Goal: Information Seeking & Learning: Find specific fact

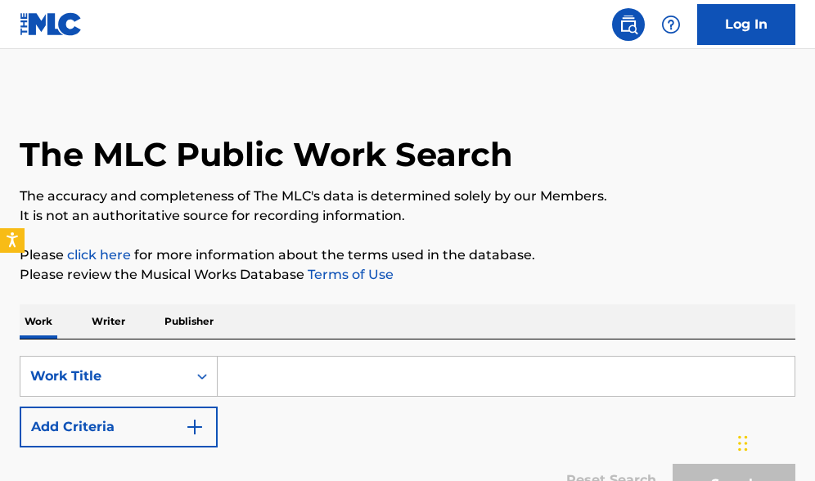
click at [117, 328] on p "Writer" at bounding box center [108, 322] width 43 height 34
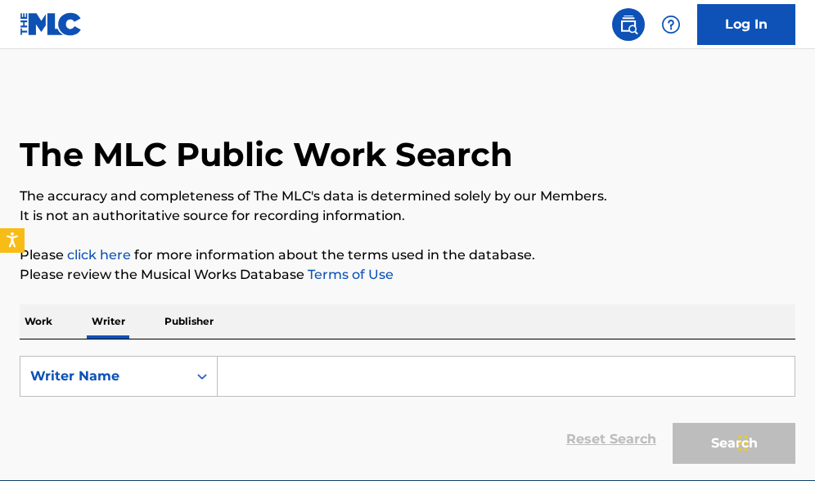
click at [314, 380] on input "Search Form" at bounding box center [506, 376] width 577 height 39
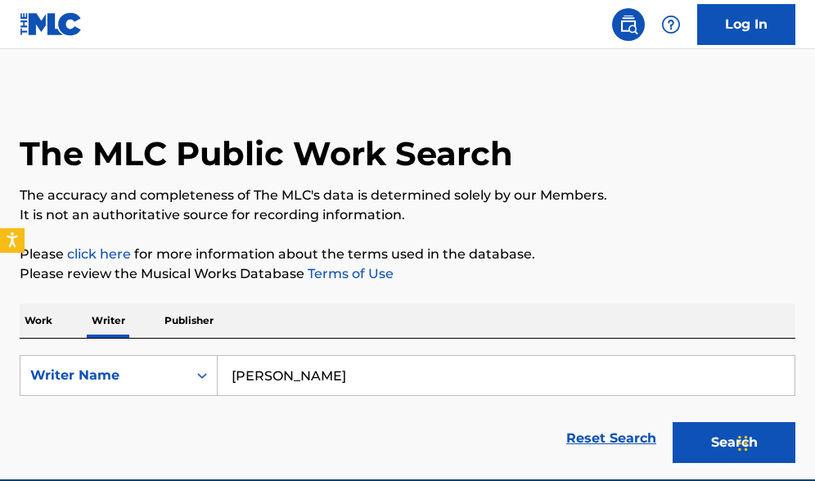
type input "[PERSON_NAME]"
click at [734, 443] on button "Search" at bounding box center [734, 442] width 123 height 41
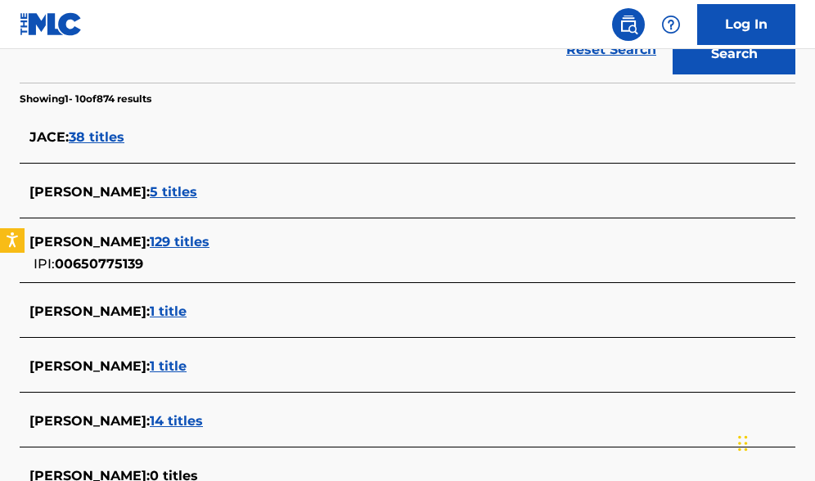
scroll to position [390, 0]
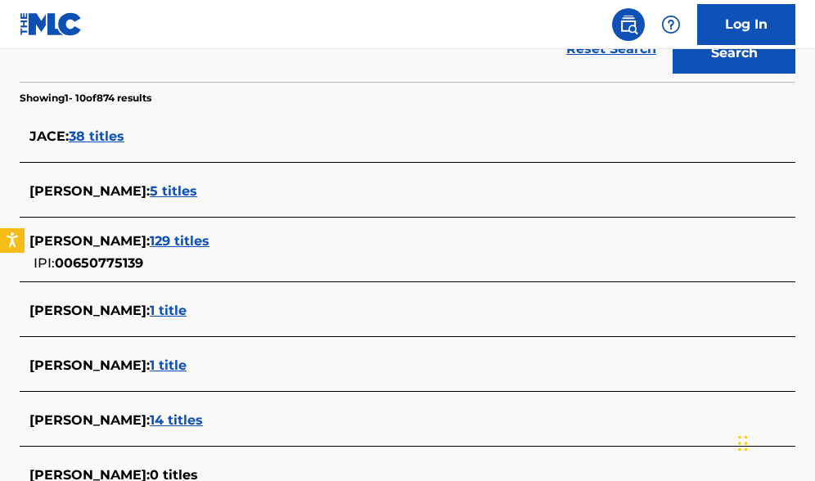
click at [210, 243] on span "129 titles" at bounding box center [180, 241] width 60 height 16
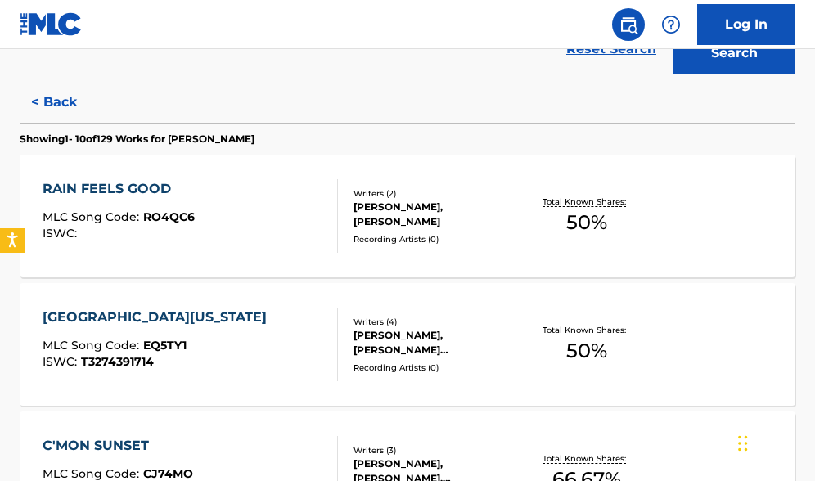
click at [437, 227] on div "[PERSON_NAME], [PERSON_NAME]" at bounding box center [438, 214] width 169 height 29
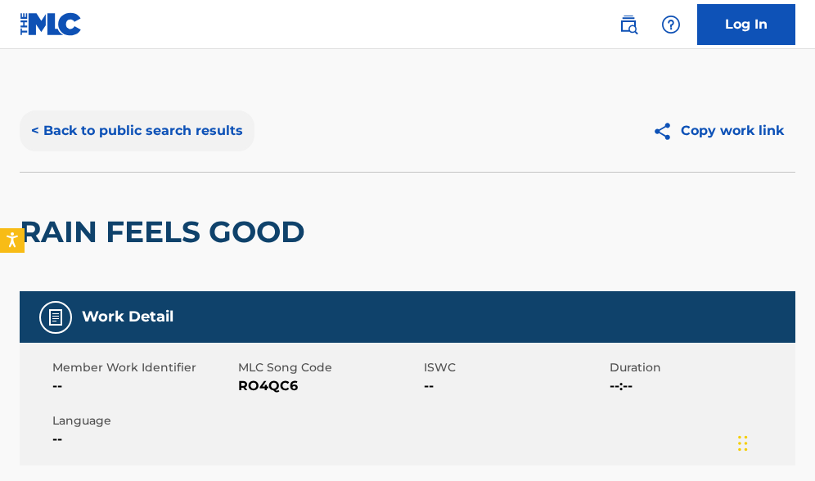
click at [70, 135] on button "< Back to public search results" at bounding box center [137, 131] width 235 height 41
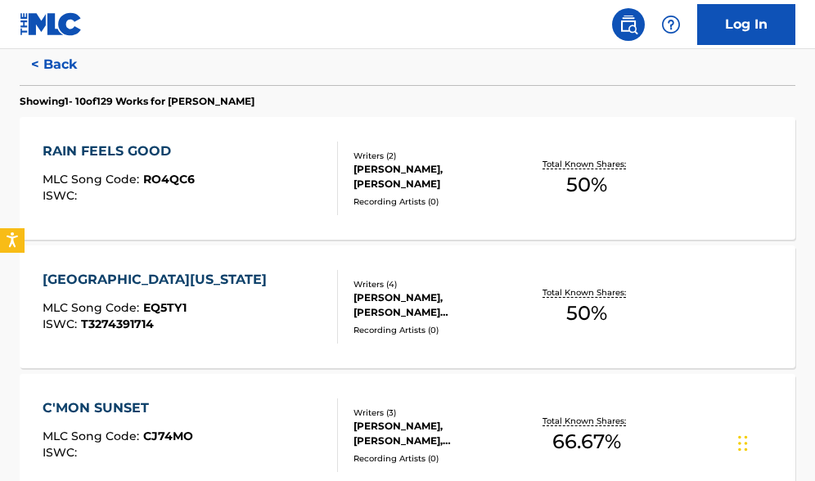
scroll to position [447, 0]
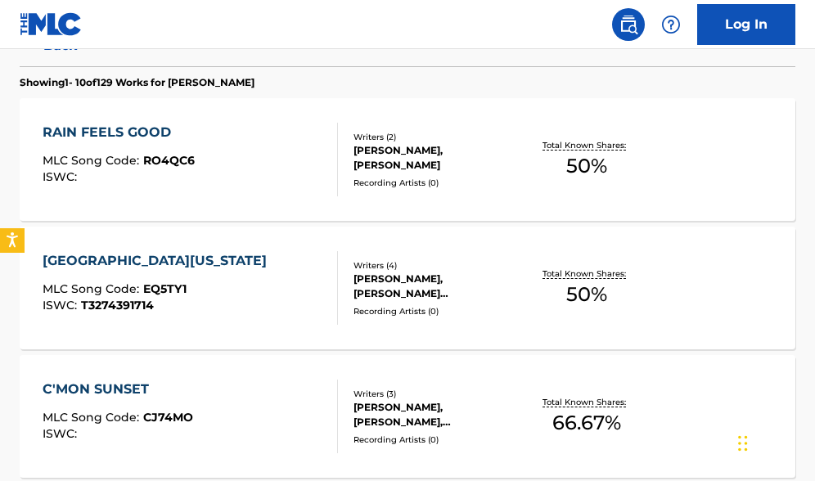
click at [434, 295] on div "[PERSON_NAME], [PERSON_NAME] [PERSON_NAME] [PERSON_NAME], [PERSON_NAME]" at bounding box center [438, 286] width 169 height 29
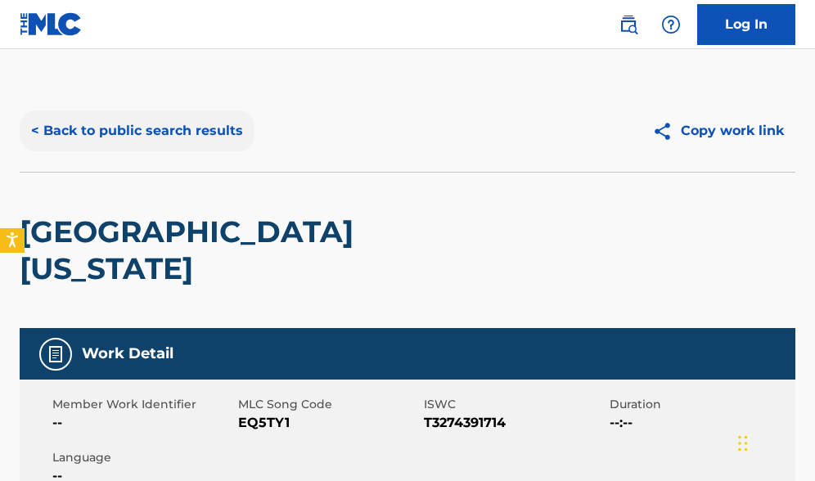
click at [115, 136] on button "< Back to public search results" at bounding box center [137, 131] width 235 height 41
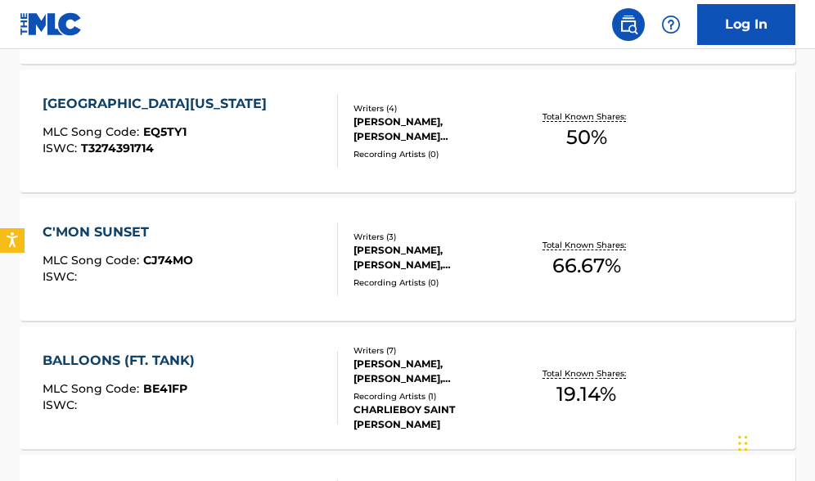
scroll to position [609, 0]
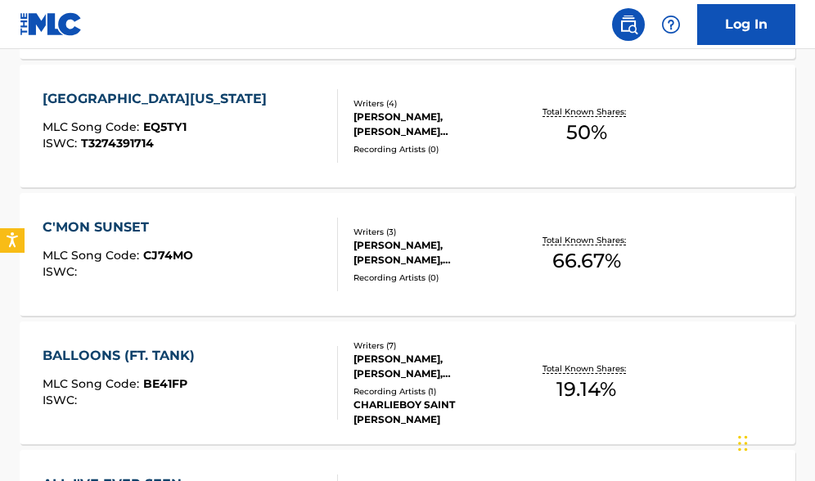
click at [419, 259] on div "[PERSON_NAME], [PERSON_NAME], [PERSON_NAME]" at bounding box center [438, 252] width 169 height 29
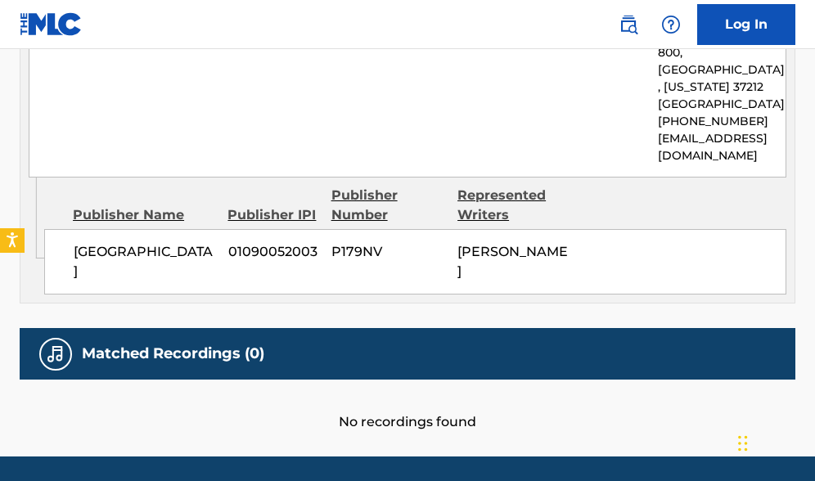
scroll to position [1679, 0]
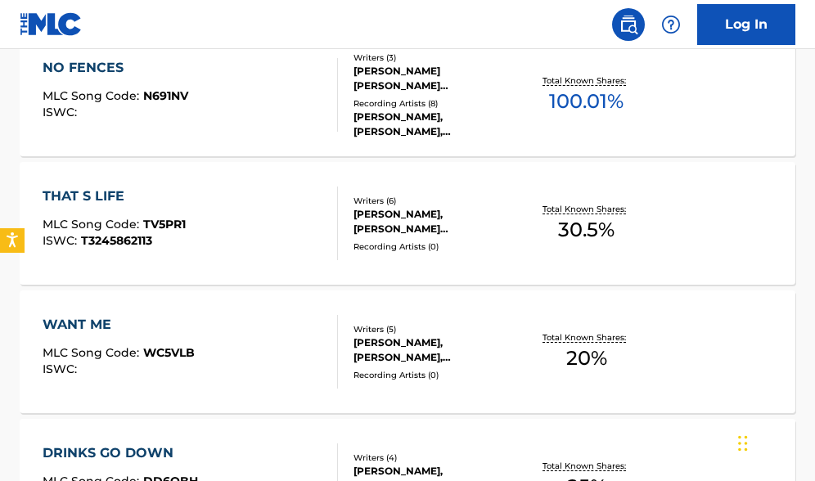
scroll to position [1367, 0]
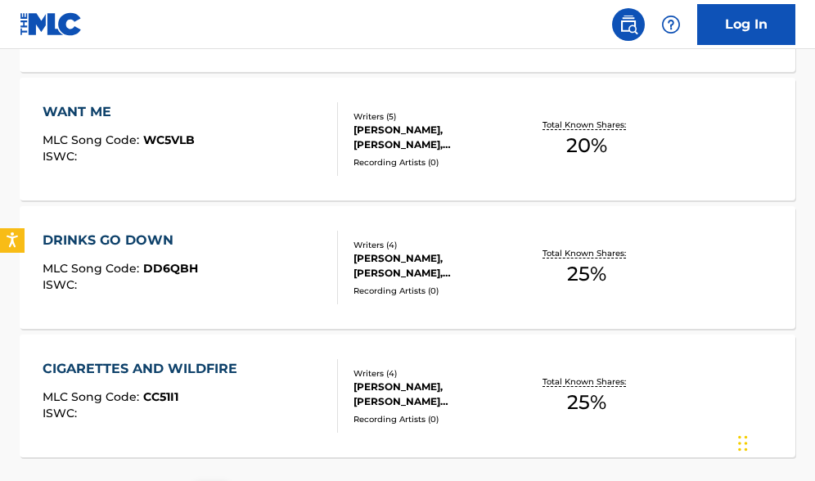
click at [465, 390] on div "[PERSON_NAME], [PERSON_NAME] [PERSON_NAME], [PERSON_NAME]" at bounding box center [438, 394] width 169 height 29
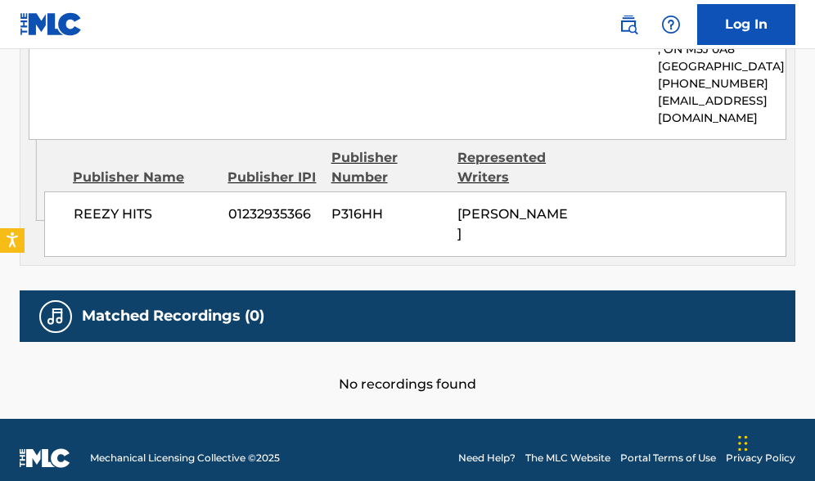
scroll to position [1690, 0]
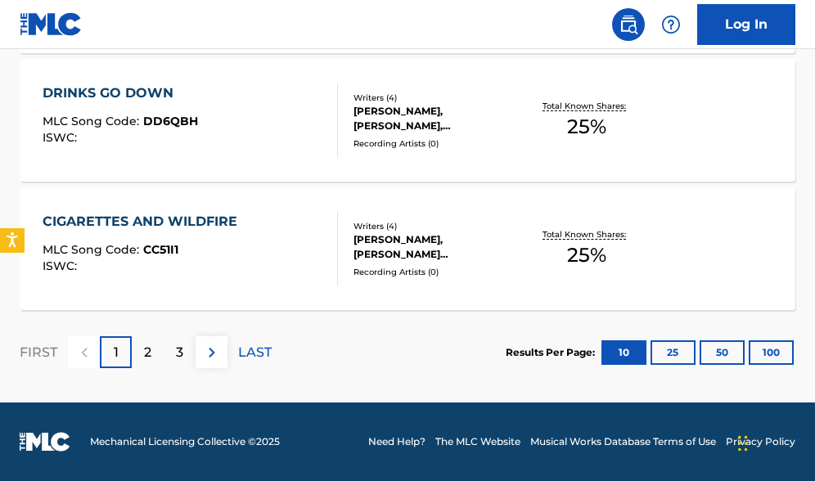
scroll to position [1514, 0]
click at [424, 127] on div "[PERSON_NAME], [PERSON_NAME], [PERSON_NAME], [PERSON_NAME]" at bounding box center [438, 118] width 169 height 29
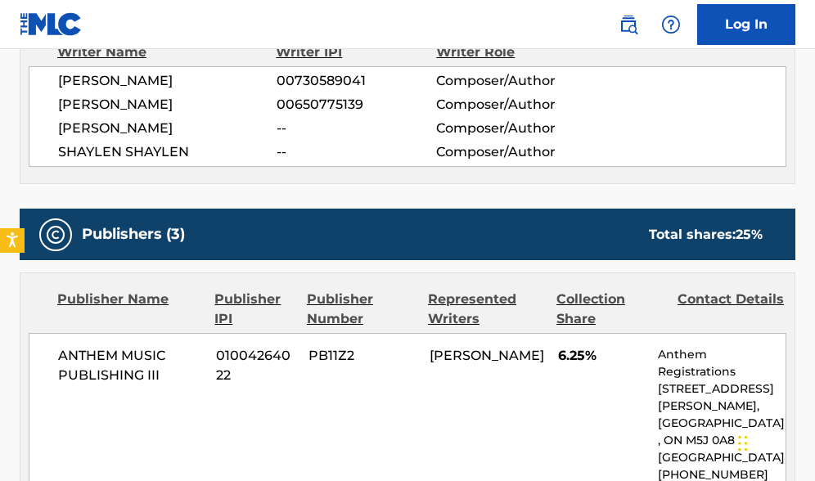
scroll to position [757, 0]
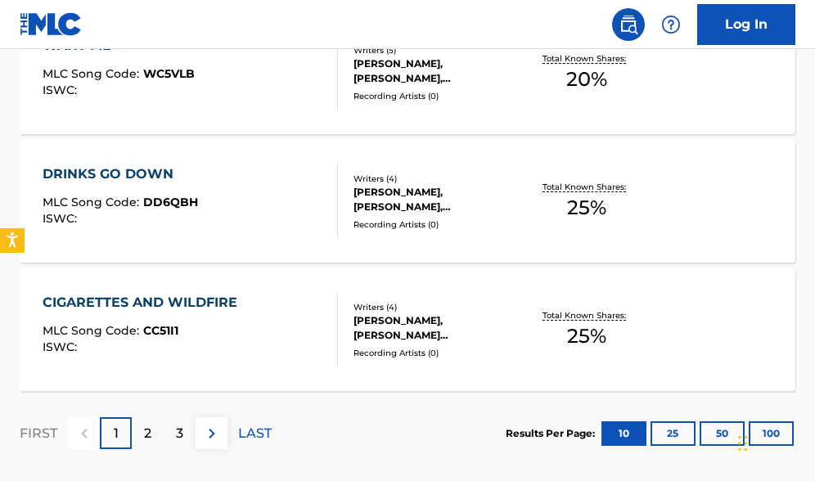
scroll to position [1438, 0]
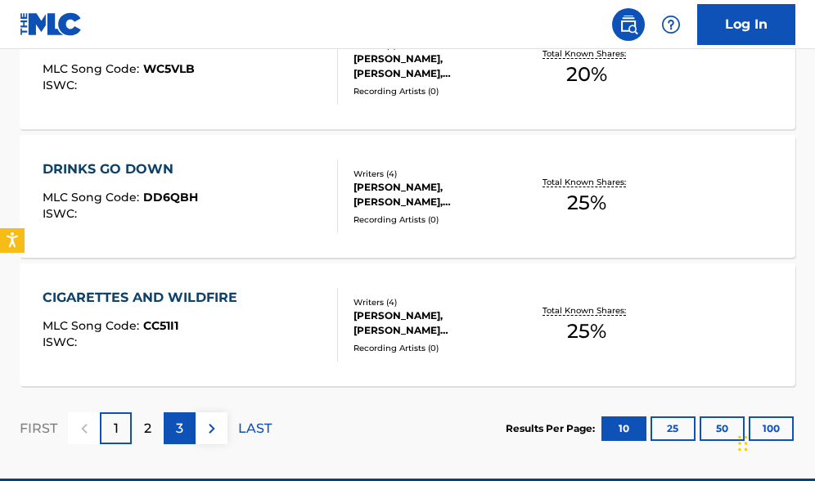
click at [184, 433] on div "3" at bounding box center [180, 429] width 32 height 32
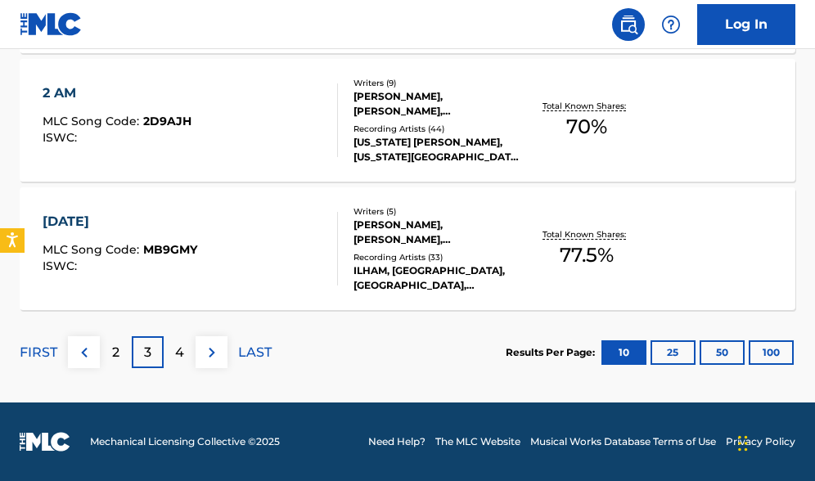
scroll to position [1514, 0]
click at [463, 236] on div "[PERSON_NAME], [PERSON_NAME], [PERSON_NAME], [PERSON_NAME] [PERSON_NAME], [PERS…" at bounding box center [438, 232] width 169 height 29
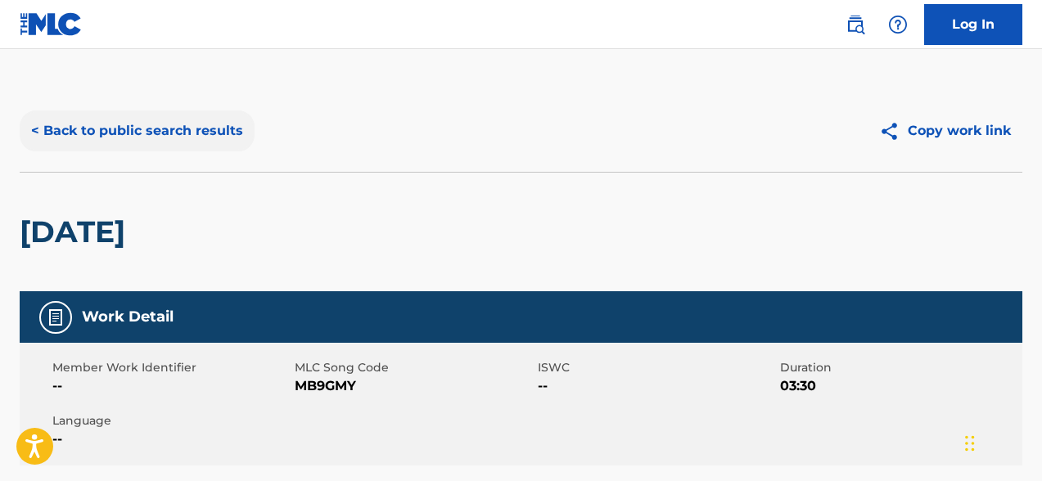
click at [125, 127] on button "< Back to public search results" at bounding box center [137, 131] width 235 height 41
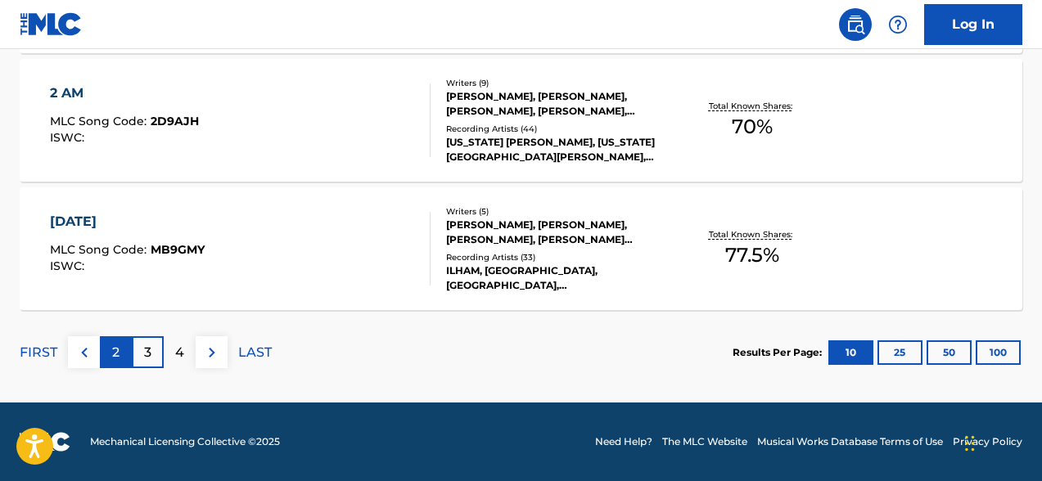
click at [113, 356] on p "2" at bounding box center [115, 353] width 7 height 20
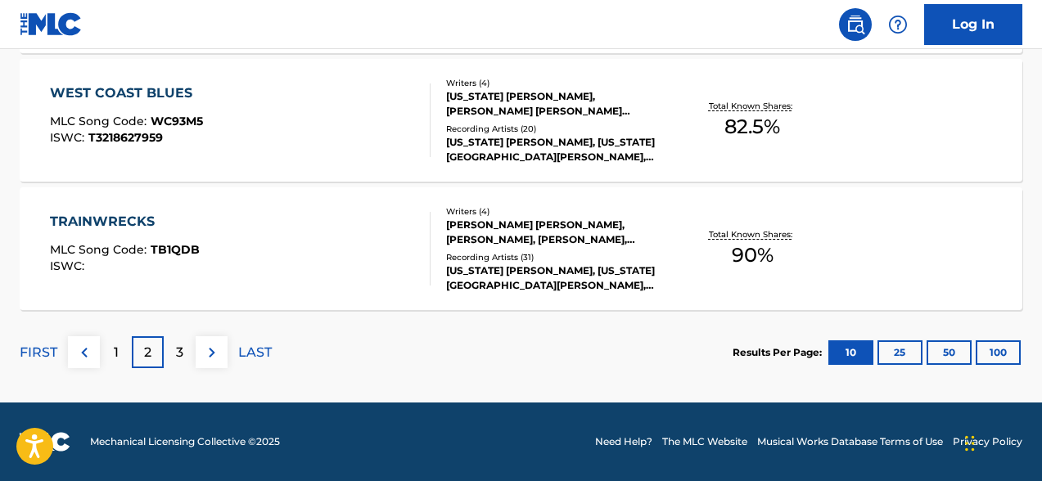
scroll to position [1523, 0]
click at [115, 356] on p "1" at bounding box center [116, 353] width 5 height 20
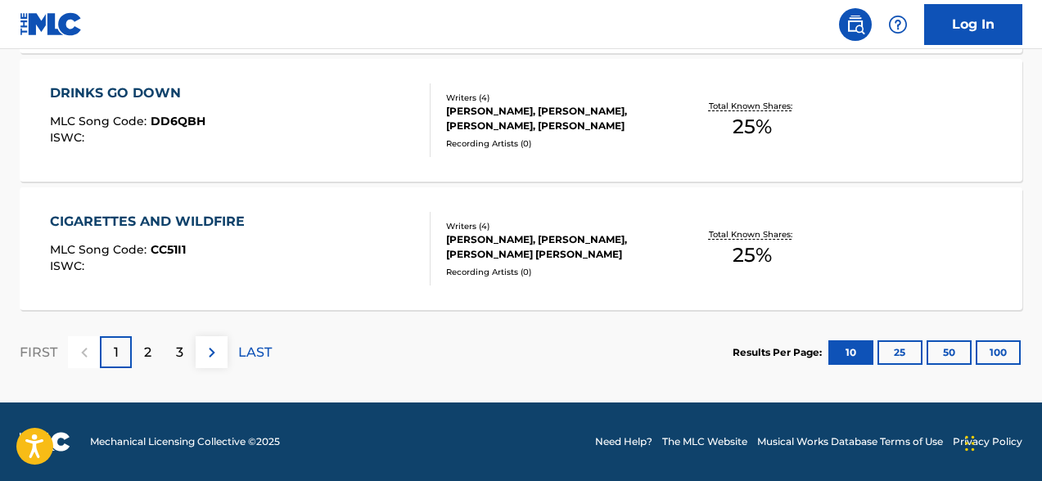
click at [493, 241] on div "[PERSON_NAME], [PERSON_NAME], [PERSON_NAME] [PERSON_NAME]" at bounding box center [557, 246] width 223 height 29
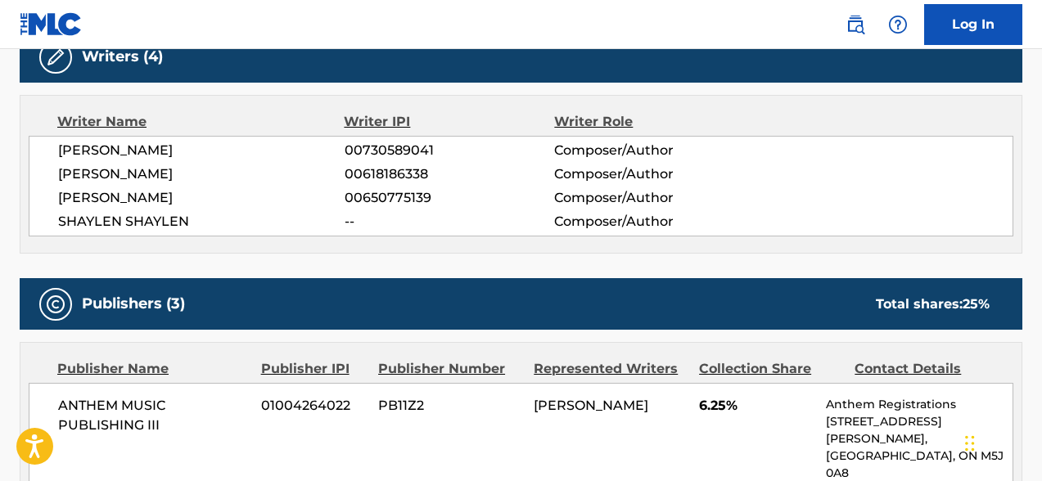
scroll to position [548, 0]
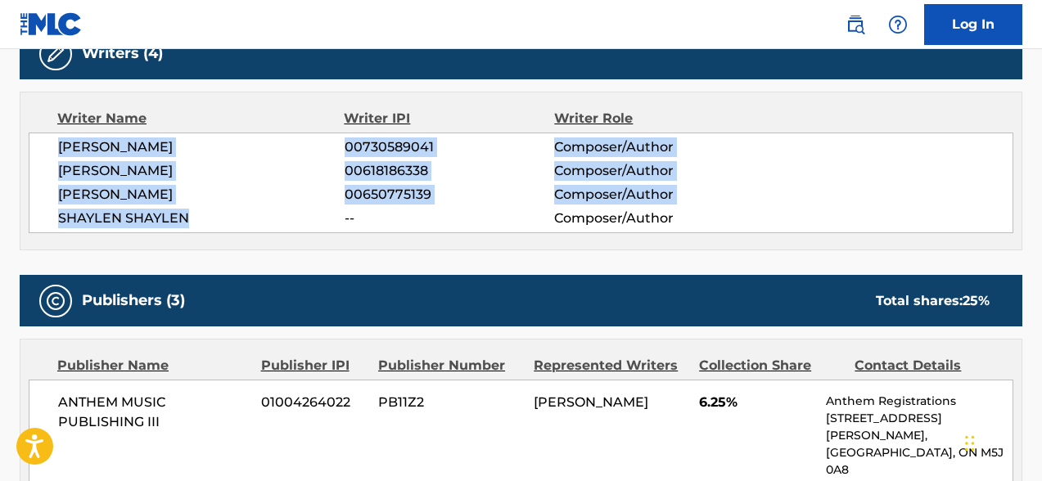
drag, startPoint x: 193, startPoint y: 220, endPoint x: 56, endPoint y: 149, distance: 154.1
click at [56, 149] on div "[PERSON_NAME] 00730589041 Composer/Author [PERSON_NAME] 00618186338 Composer/Au…" at bounding box center [521, 183] width 985 height 101
copy div "[PERSON_NAME] 00730589041 Composer/Author [PERSON_NAME] 00618186338 Composer/Au…"
